Goal: Information Seeking & Learning: Learn about a topic

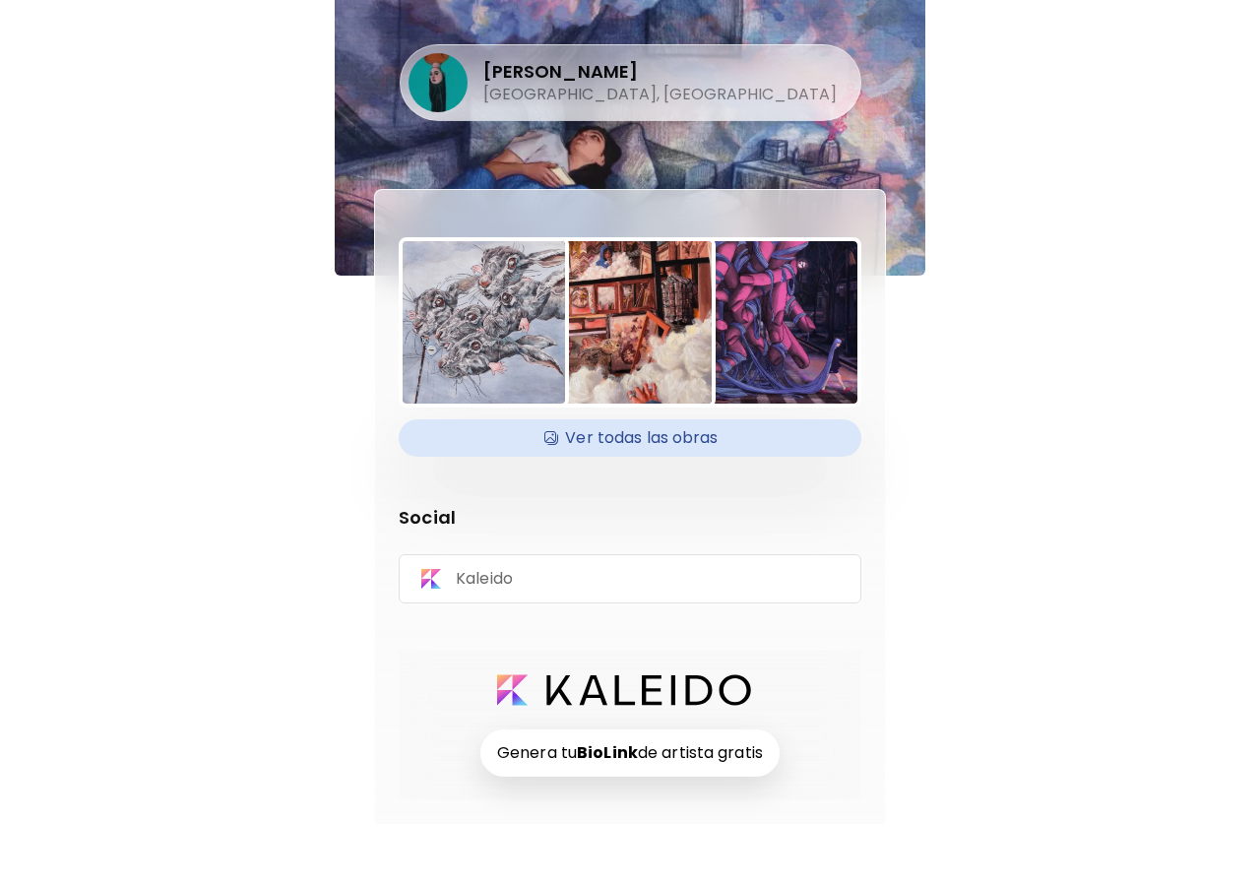
click at [611, 447] on h4 "Ver todas las obras" at bounding box center [629, 438] width 439 height 30
click at [590, 62] on h4 "[PERSON_NAME]" at bounding box center [659, 72] width 353 height 24
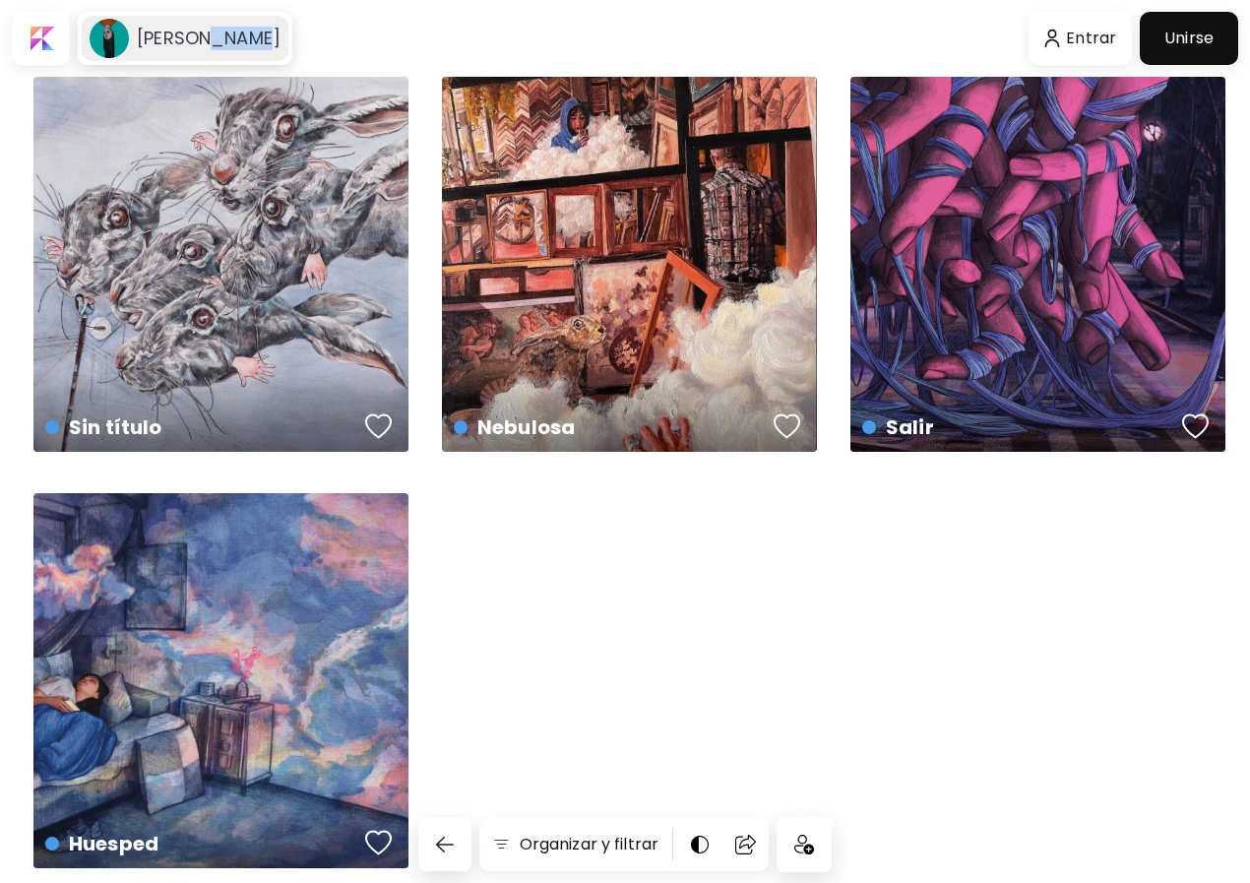
drag, startPoint x: 254, startPoint y: 36, endPoint x: 209, endPoint y: 41, distance: 45.5
click at [209, 41] on h6 "[PERSON_NAME]" at bounding box center [209, 39] width 144 height 24
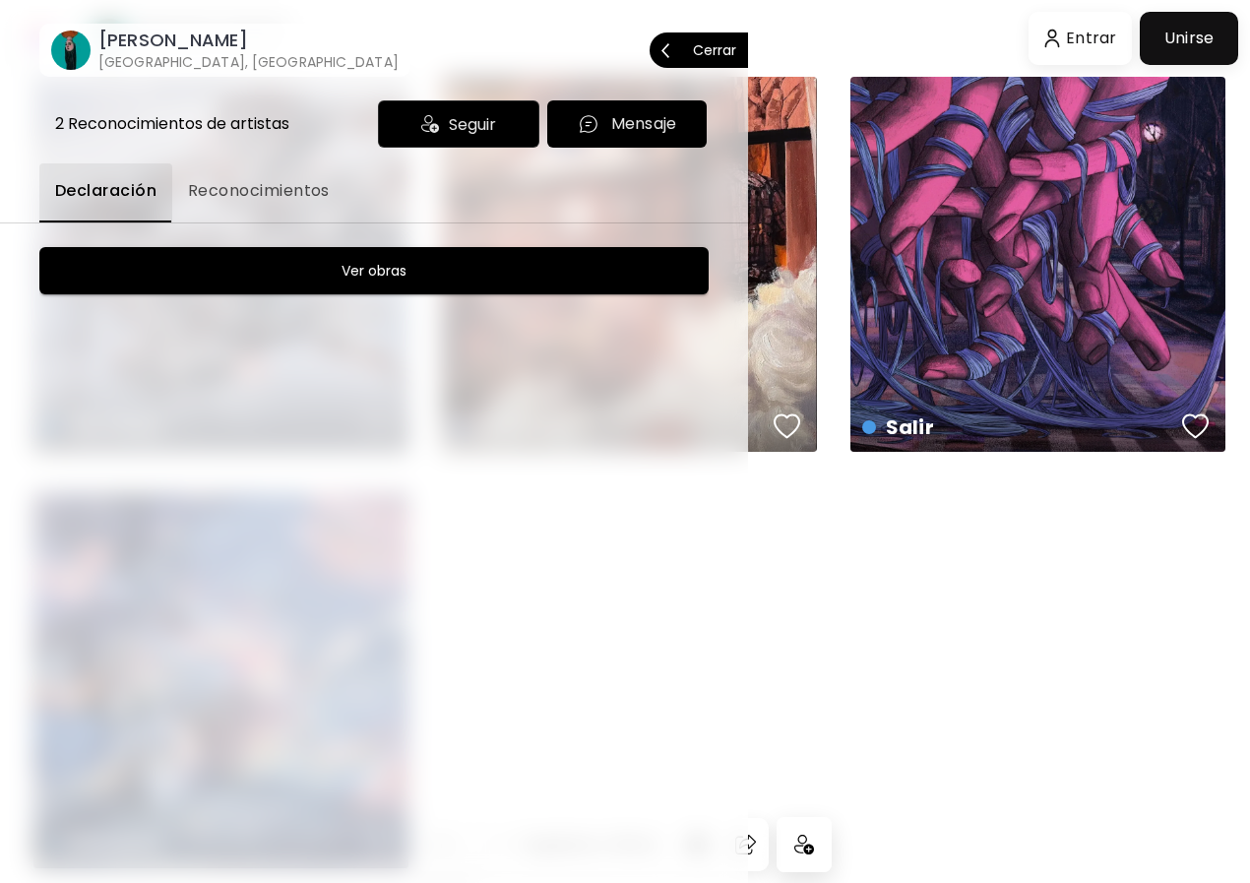
click at [209, 41] on div "[PERSON_NAME] [GEOGRAPHIC_DATA], [GEOGRAPHIC_DATA] Cerrar" at bounding box center [374, 30] width 748 height 93
drag, startPoint x: 209, startPoint y: 41, endPoint x: 124, endPoint y: 26, distance: 86.1
click at [72, 38] on div "[PERSON_NAME] [GEOGRAPHIC_DATA], [GEOGRAPHIC_DATA]" at bounding box center [224, 50] width 363 height 59
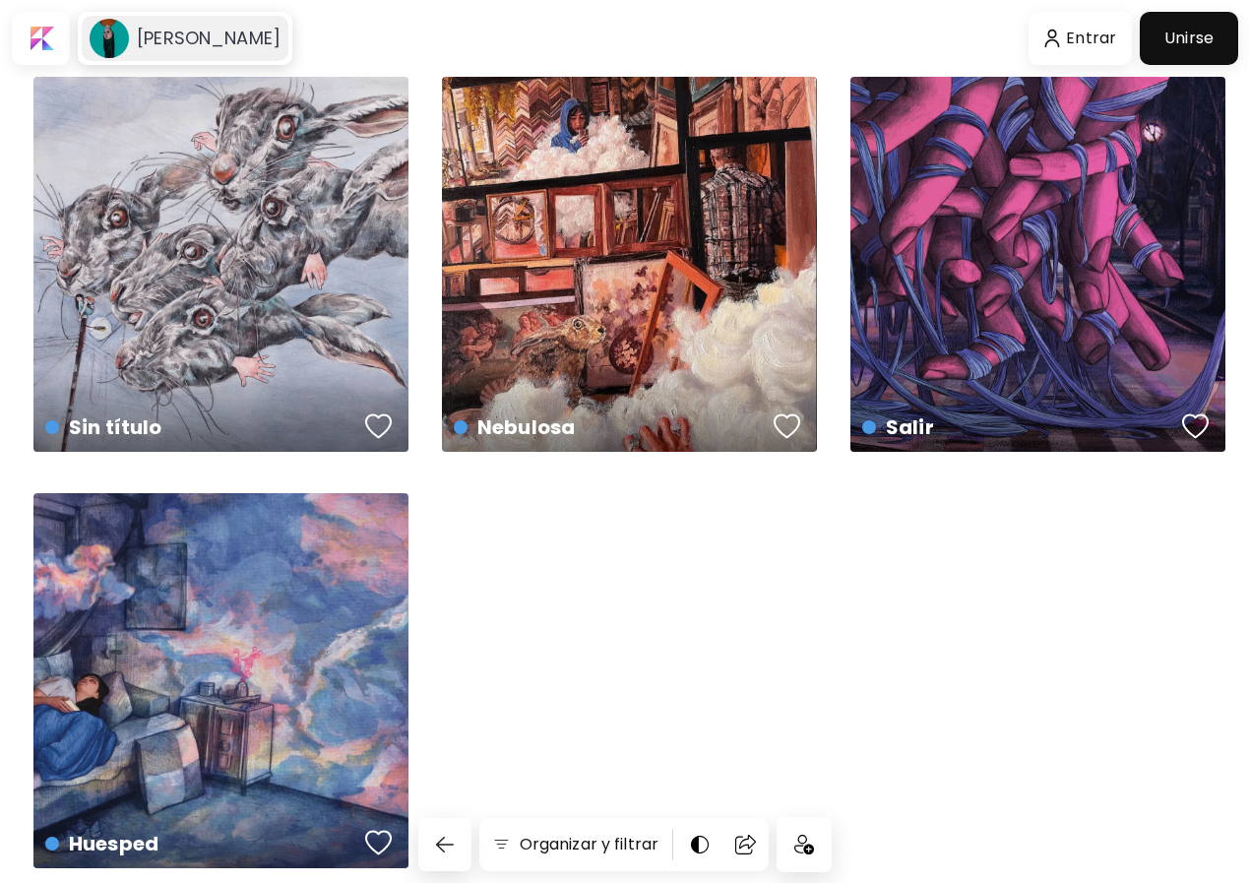
click at [177, 36] on h6 "[PERSON_NAME]" at bounding box center [209, 39] width 144 height 24
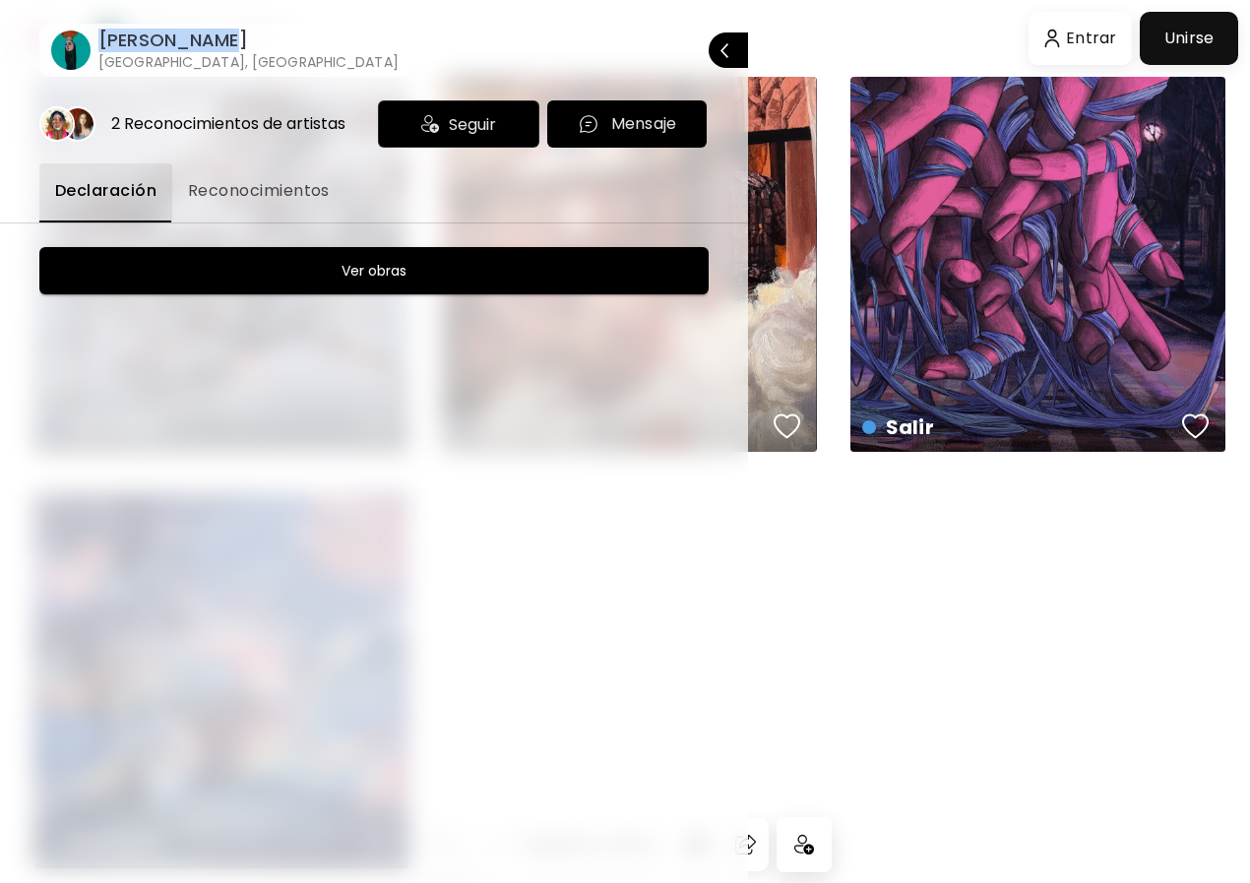
drag, startPoint x: 225, startPoint y: 41, endPoint x: 90, endPoint y: 40, distance: 135.8
click at [90, 40] on div "[PERSON_NAME] [GEOGRAPHIC_DATA], [GEOGRAPHIC_DATA]" at bounding box center [224, 50] width 363 height 59
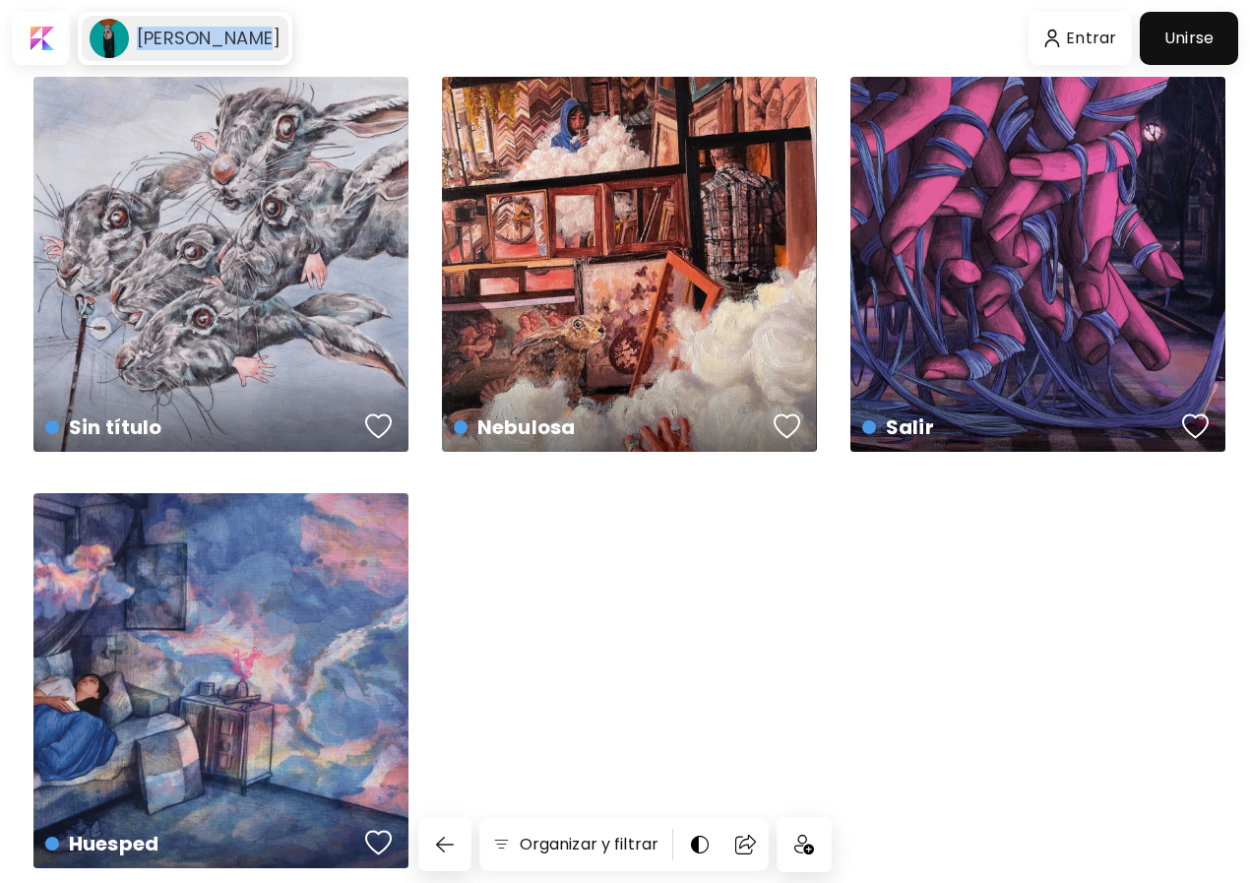
drag, startPoint x: 127, startPoint y: 33, endPoint x: 254, endPoint y: 33, distance: 127.0
click at [254, 33] on div "[PERSON_NAME]" at bounding box center [185, 38] width 207 height 45
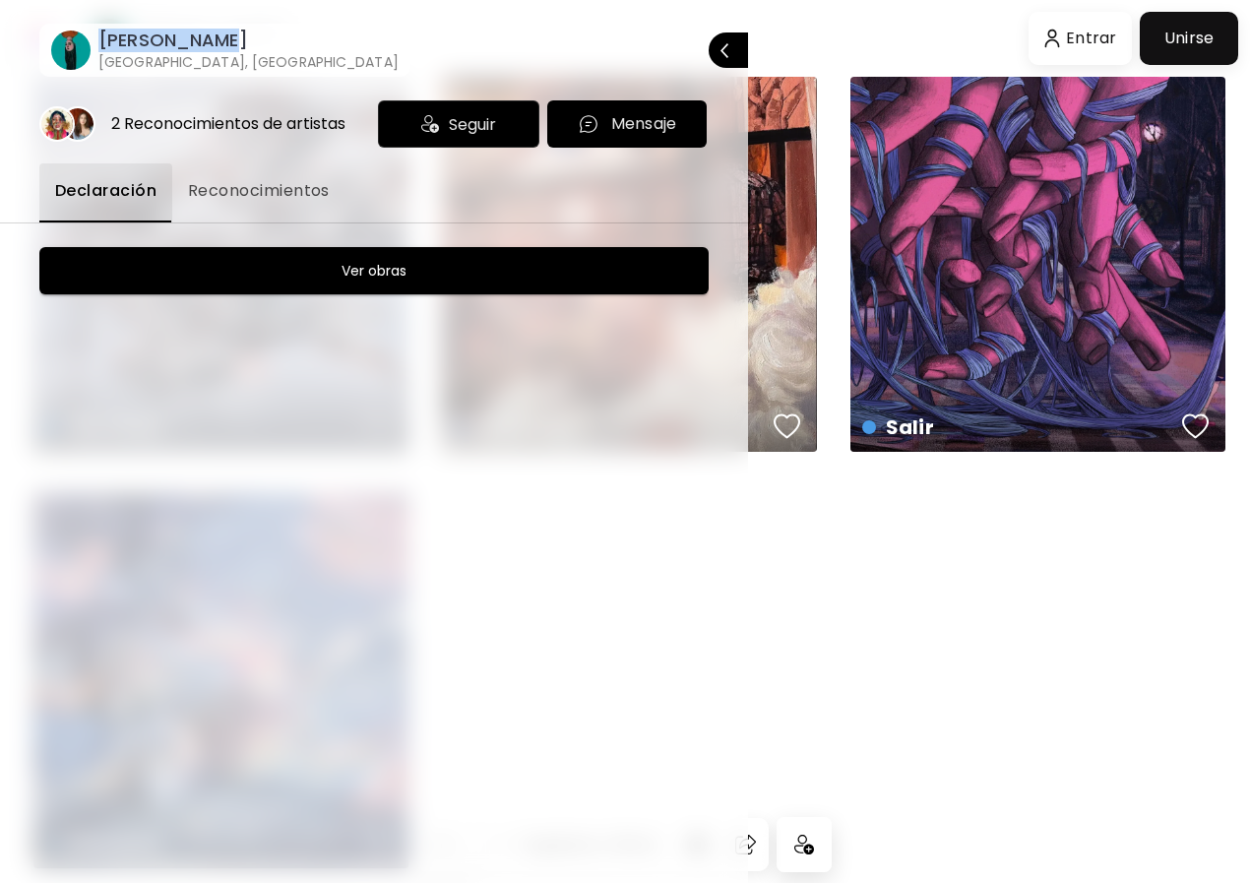
drag, startPoint x: 286, startPoint y: 32, endPoint x: 94, endPoint y: 34, distance: 192.9
click at [94, 34] on div "[PERSON_NAME] [GEOGRAPHIC_DATA], [GEOGRAPHIC_DATA] Cerrar" at bounding box center [374, 30] width 748 height 93
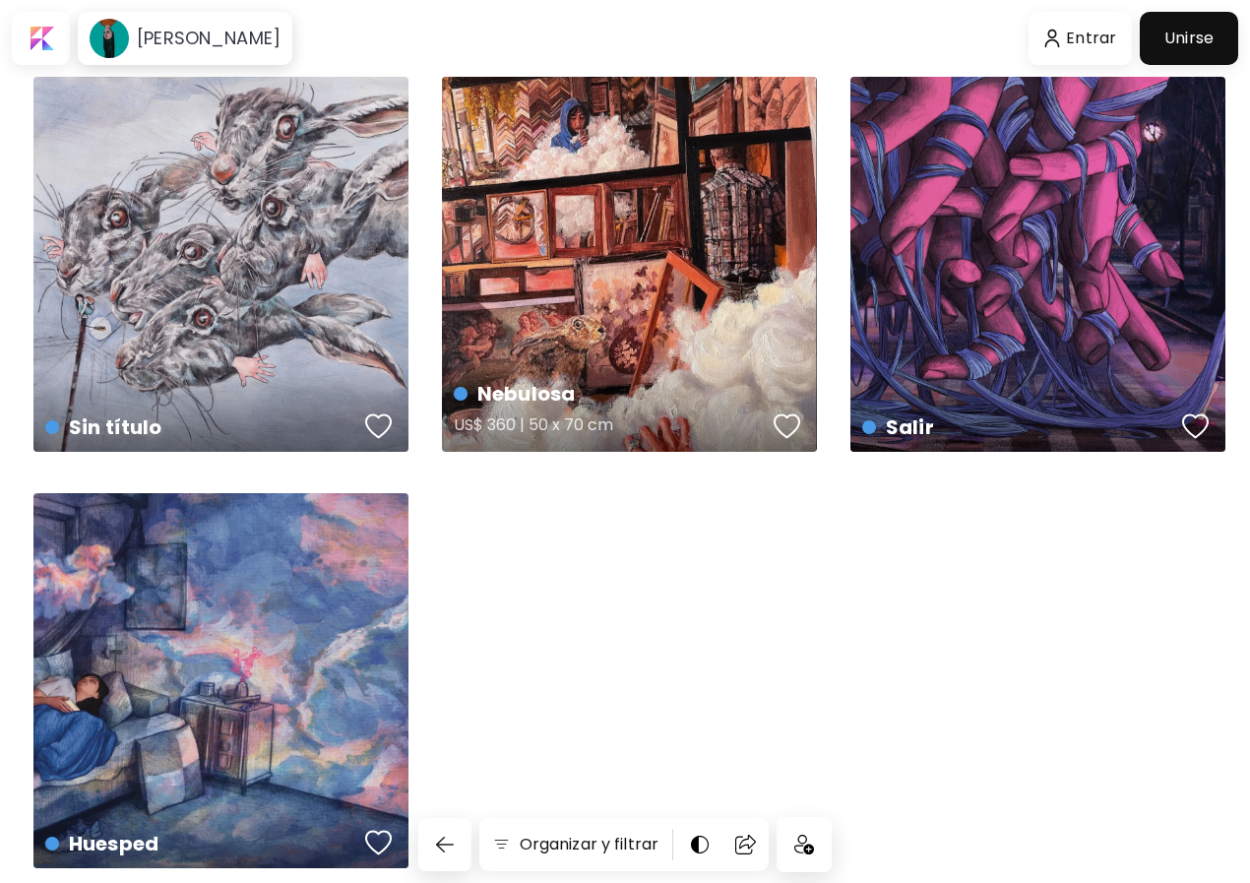
scroll to position [94, 0]
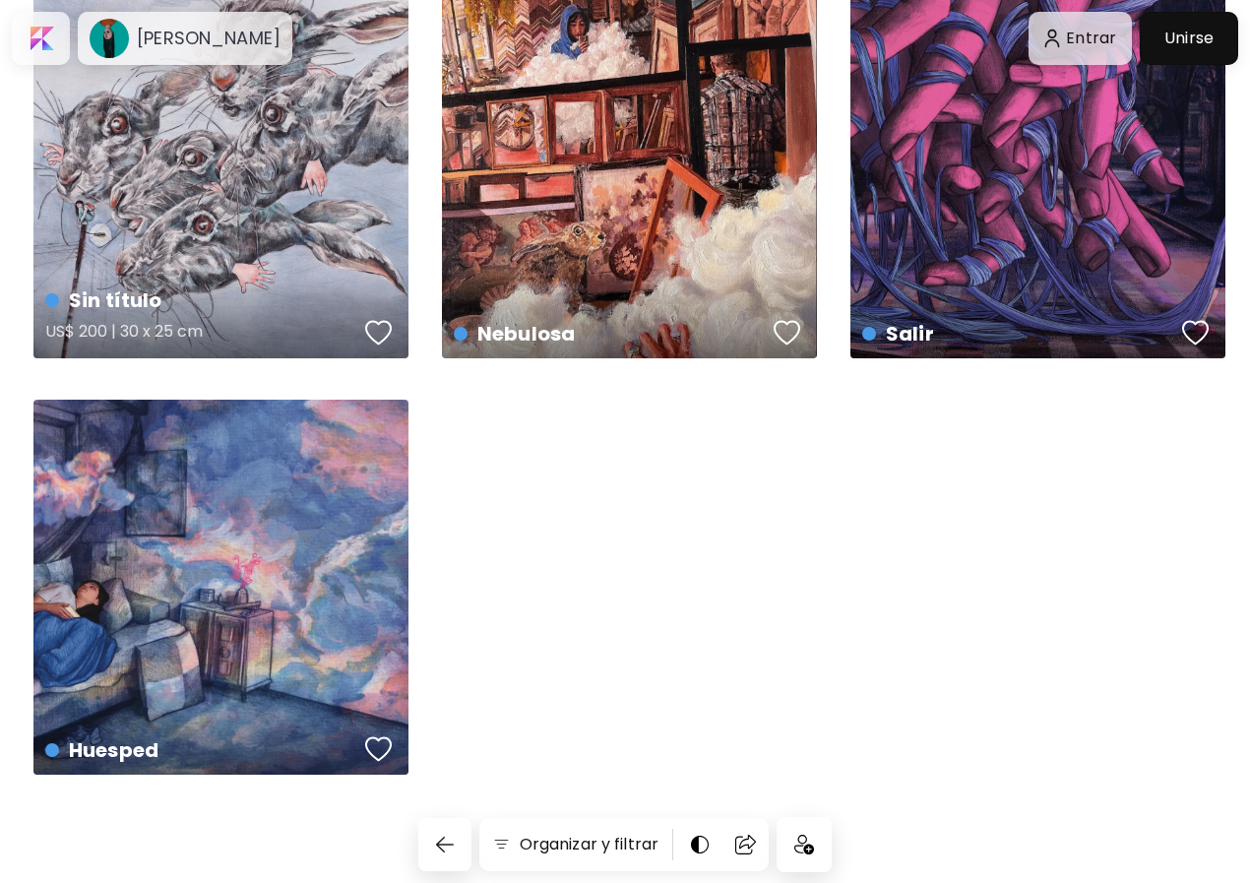
click at [285, 193] on div "Sin título US$ 200 | 30 x 25 cm" at bounding box center [220, 170] width 375 height 375
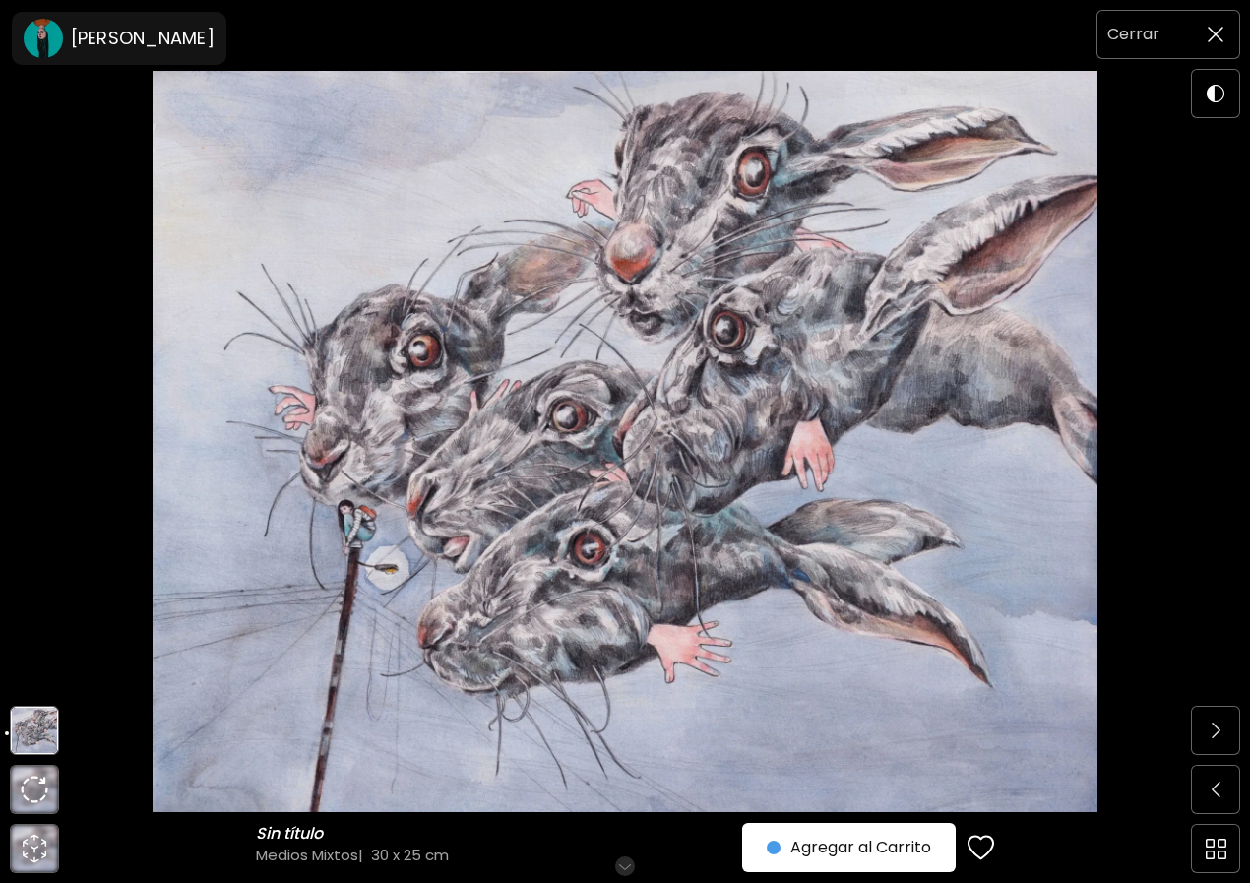
click at [1208, 22] on span at bounding box center [1215, 34] width 41 height 41
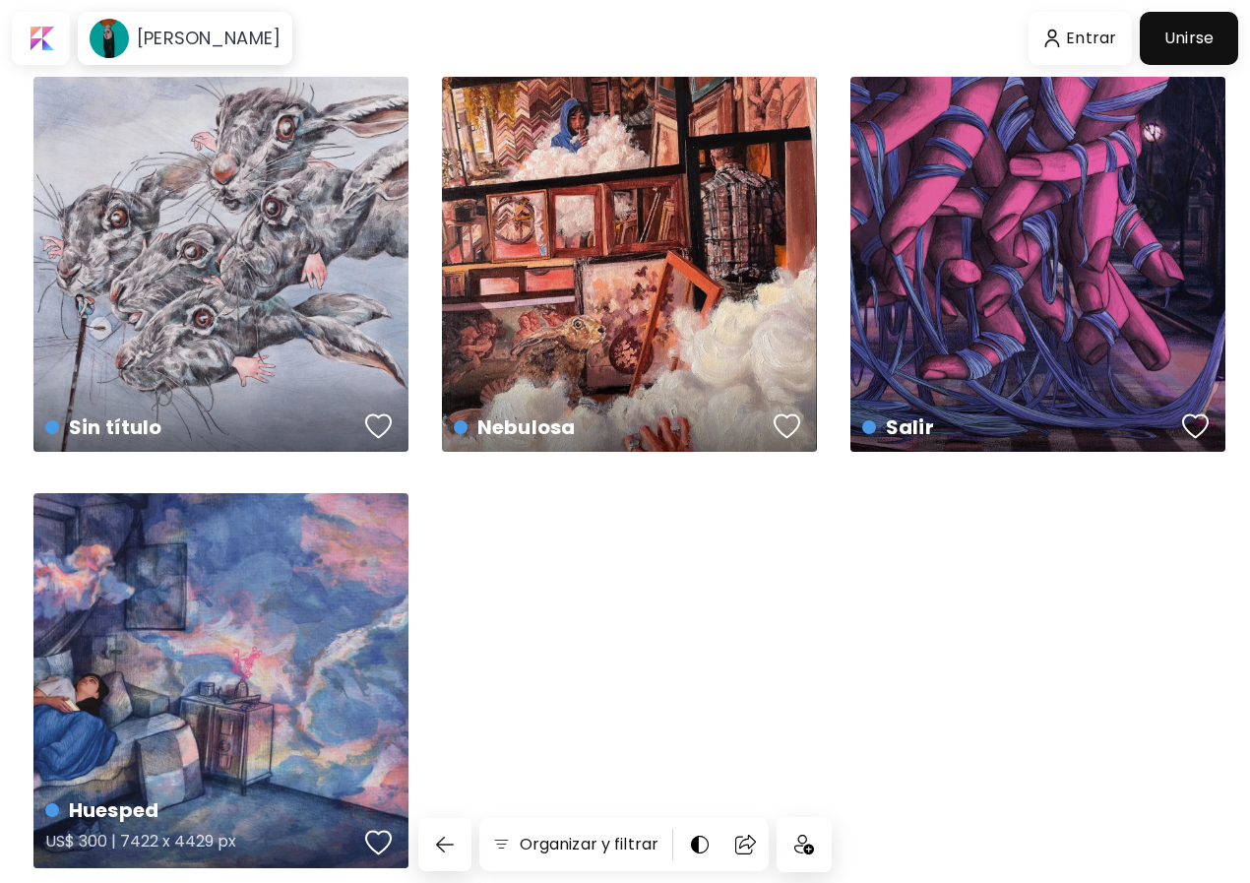
click at [169, 571] on div "Huesped US$ 300 | 7422 x 4429 px" at bounding box center [220, 680] width 375 height 375
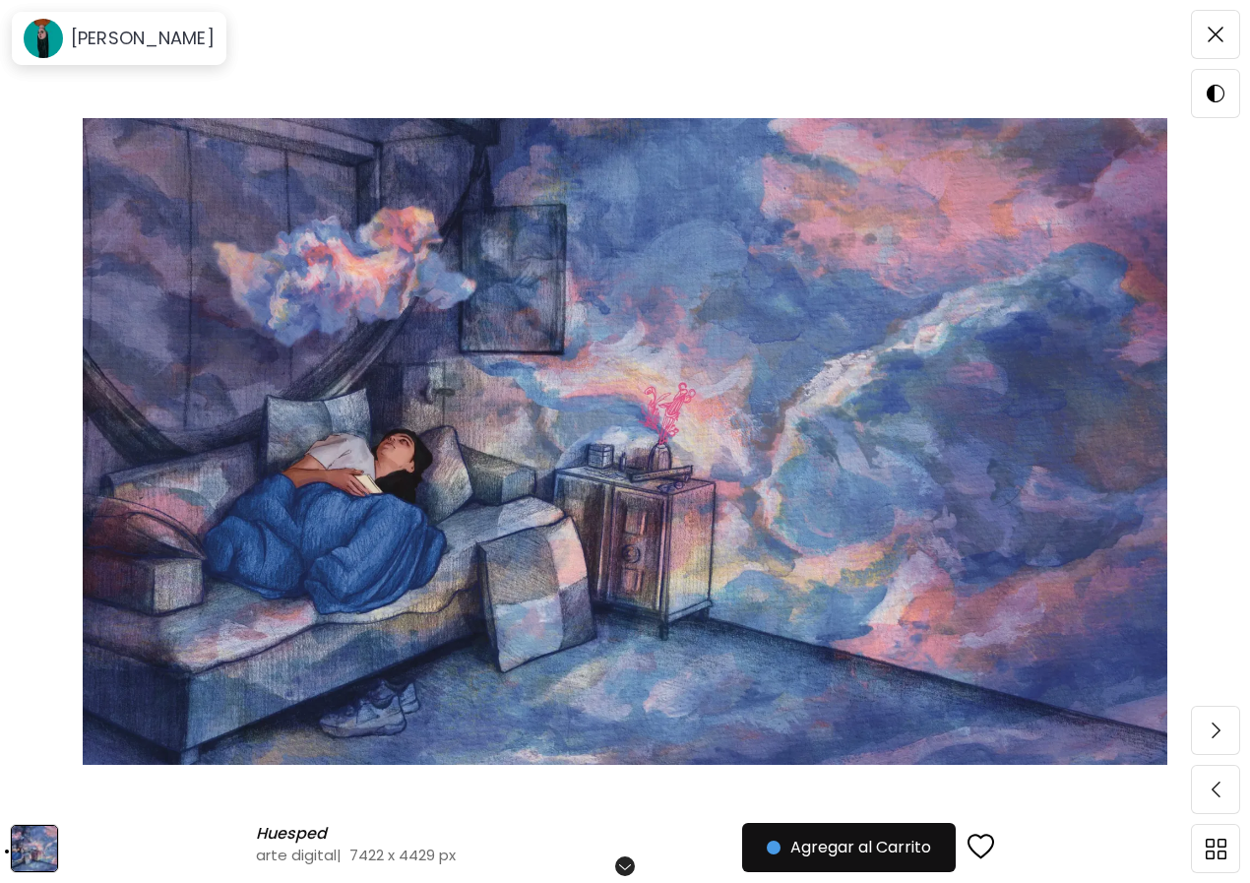
click at [0, 315] on div at bounding box center [10, 441] width 20 height 883
click at [1204, 33] on span at bounding box center [1215, 34] width 41 height 41
